Goal: Check status: Check status

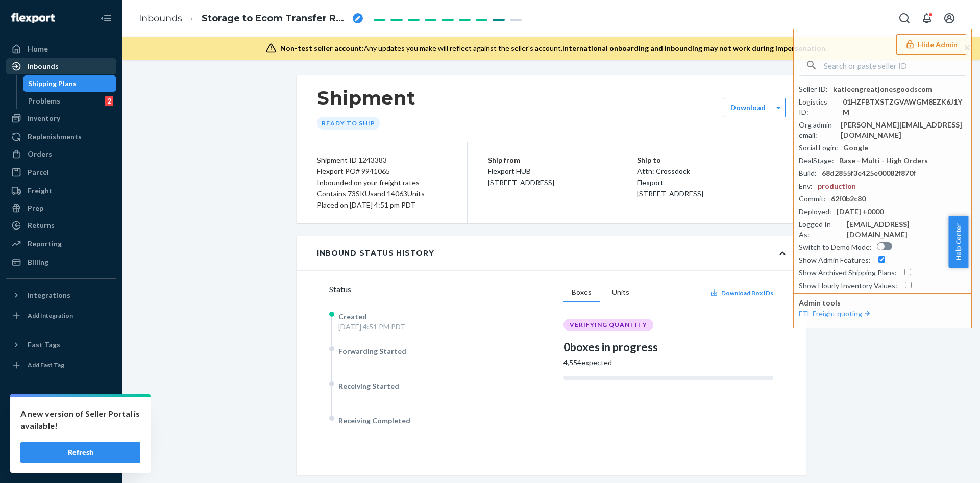
click at [67, 59] on div "Inbounds" at bounding box center [61, 66] width 108 height 14
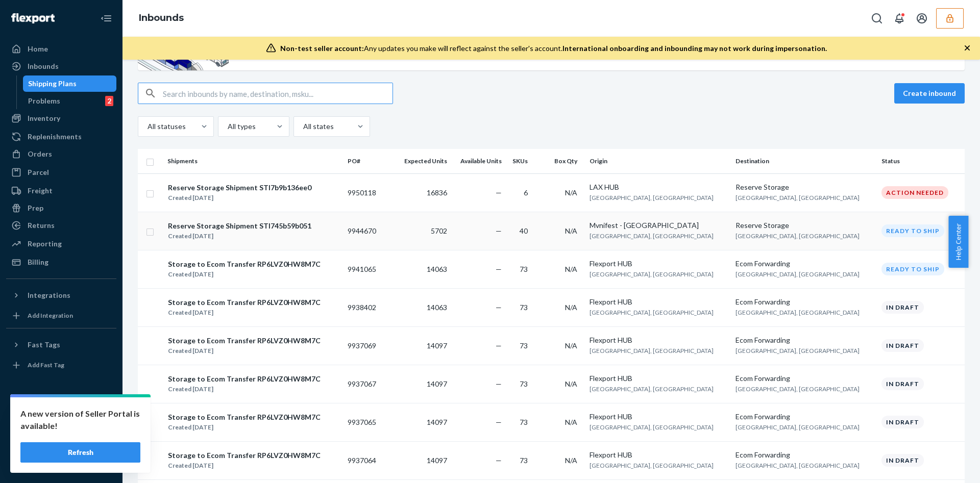
scroll to position [70, 0]
click at [424, 200] on td "16836" at bounding box center [423, 192] width 56 height 38
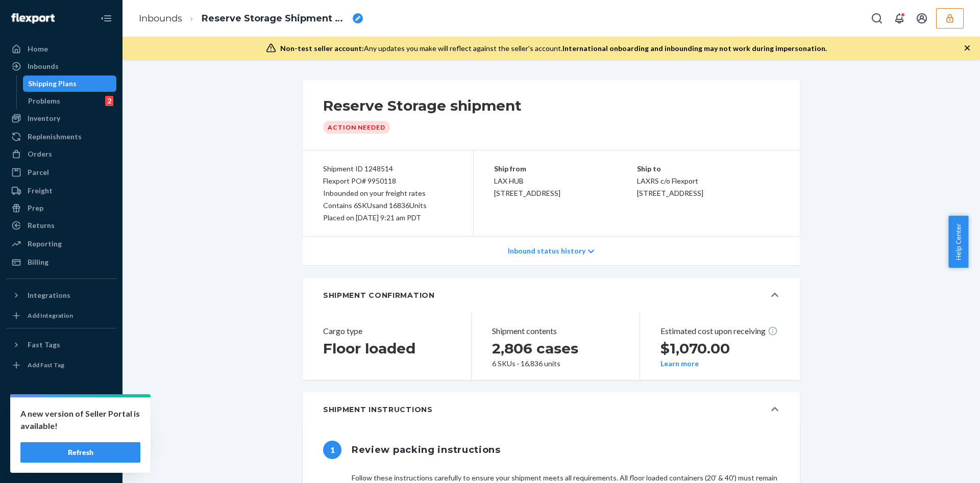
click at [385, 182] on div "Flexport PO# 9950118" at bounding box center [388, 181] width 130 height 12
copy div "9950118"
click at [759, 166] on p "Ship to" at bounding box center [708, 169] width 143 height 12
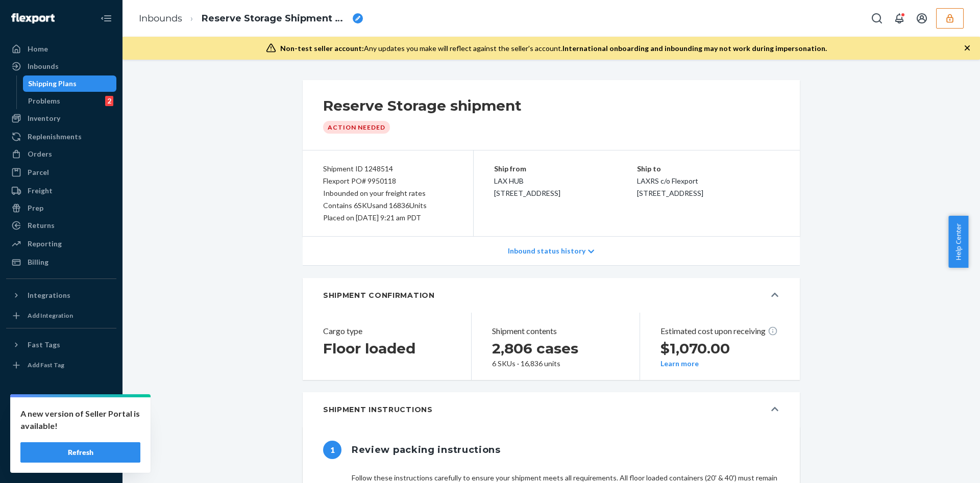
click at [380, 181] on div "Flexport PO# 9950118" at bounding box center [388, 181] width 130 height 12
copy div "9950118"
click at [546, 244] on div "Inbound status history" at bounding box center [551, 251] width 497 height 29
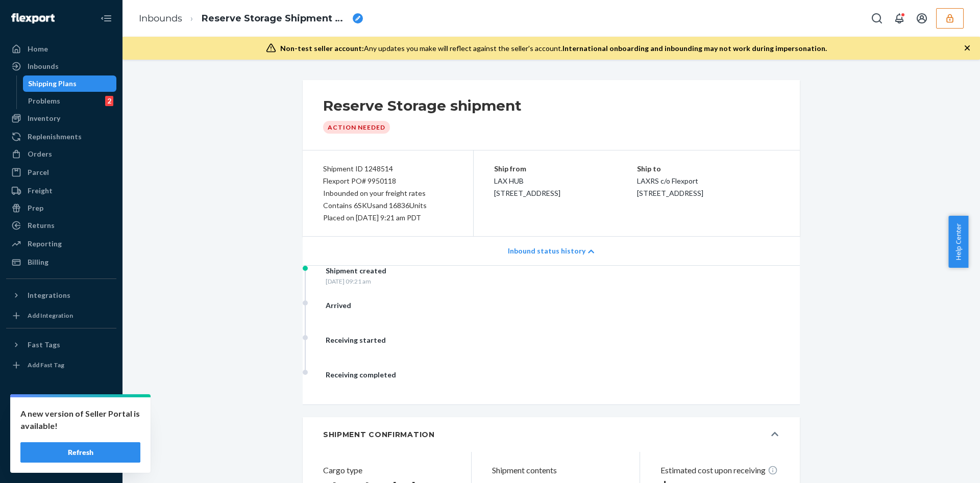
click at [532, 15] on div "Inbounds Reserve Storage Shipment STI7b9b136ee0" at bounding box center [552, 18] width 858 height 37
click at [356, 122] on div "Action Needed" at bounding box center [356, 127] width 67 height 13
click at [539, 248] on p "Inbound status history" at bounding box center [547, 251] width 78 height 10
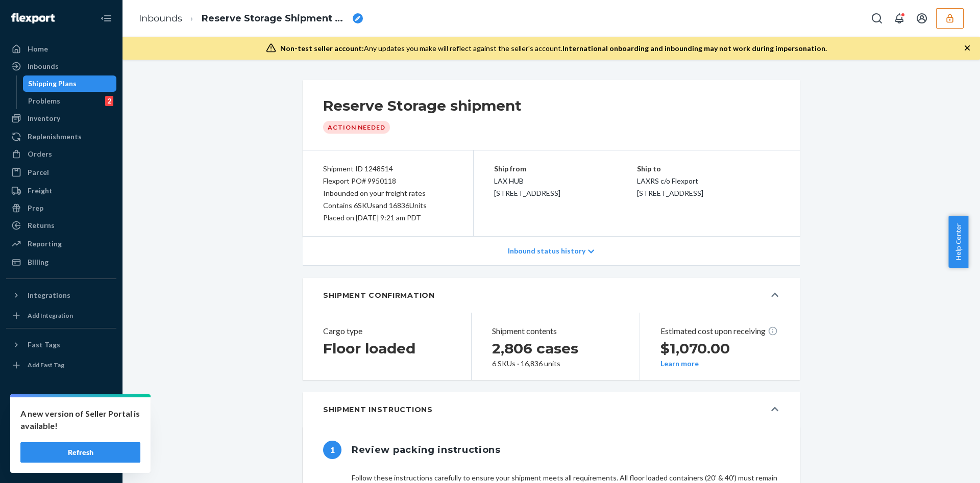
click at [370, 184] on div "Flexport PO# 9950118" at bounding box center [388, 181] width 130 height 12
copy div "9950118"
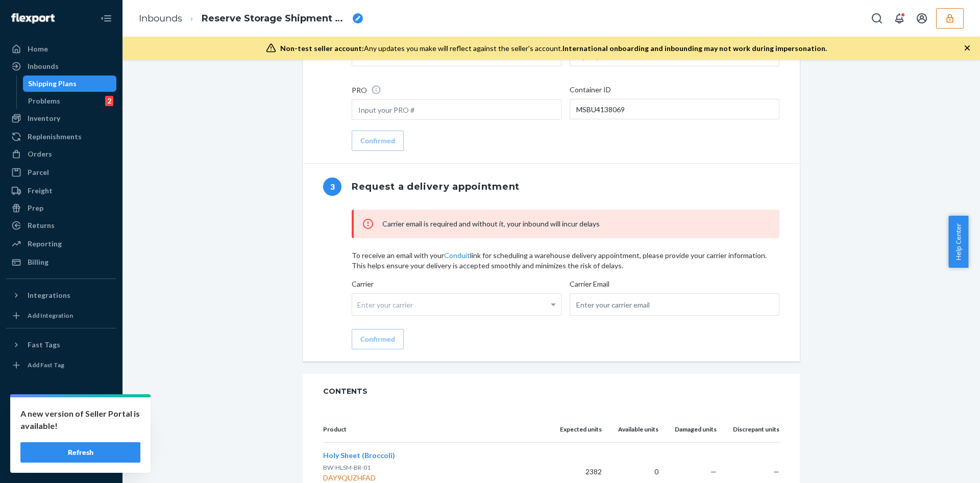
scroll to position [750, 0]
drag, startPoint x: 625, startPoint y: 115, endPoint x: 550, endPoint y: 124, distance: 75.5
click at [550, 121] on div "Ship Date Select a date BOL PRO Container ID MSBU4138069" at bounding box center [566, 76] width 428 height 91
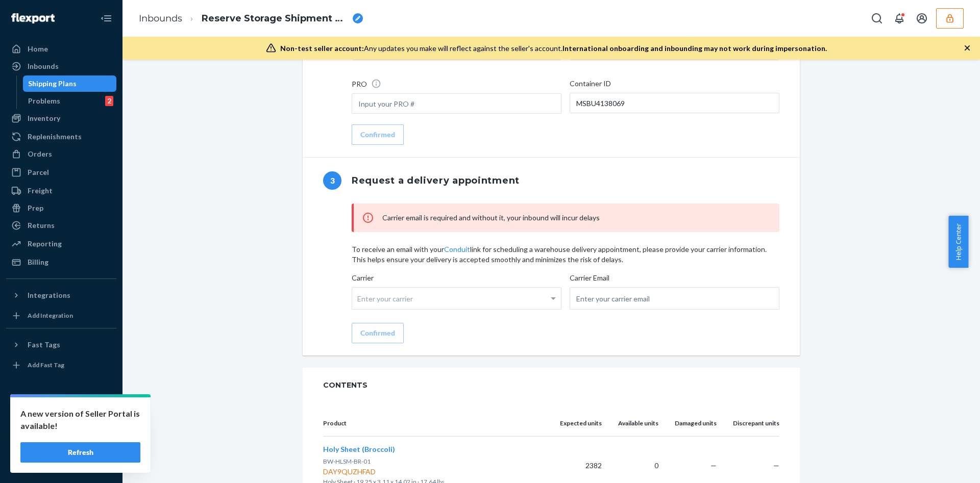
click at [836, 225] on div "Reserve Storage shipment Action Needed Shipment ID 1248514 Flexport PO# 9950118…" at bounding box center [551, 61] width 842 height 1473
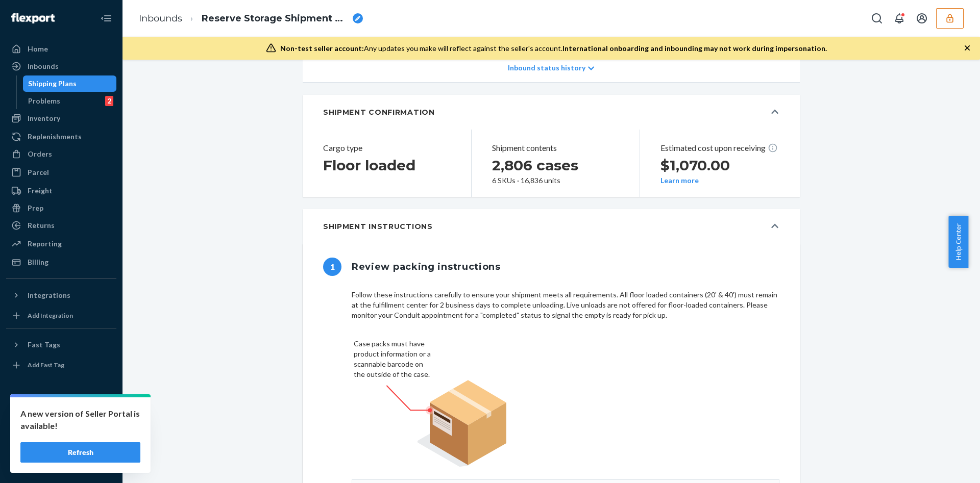
scroll to position [0, 0]
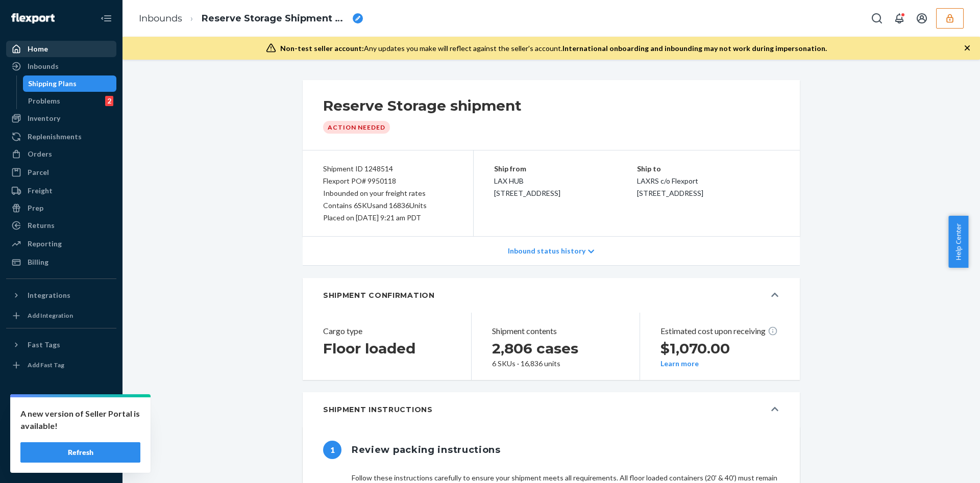
click at [54, 53] on div "Home" at bounding box center [61, 49] width 108 height 14
